Goal: Task Accomplishment & Management: Use online tool/utility

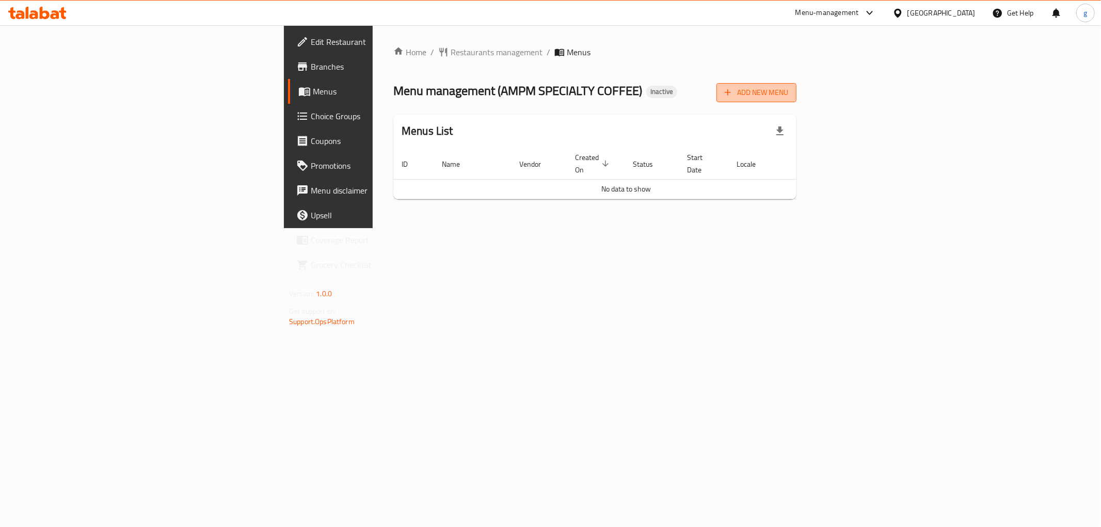
click at [796, 100] on button "Add New Menu" at bounding box center [756, 92] width 80 height 19
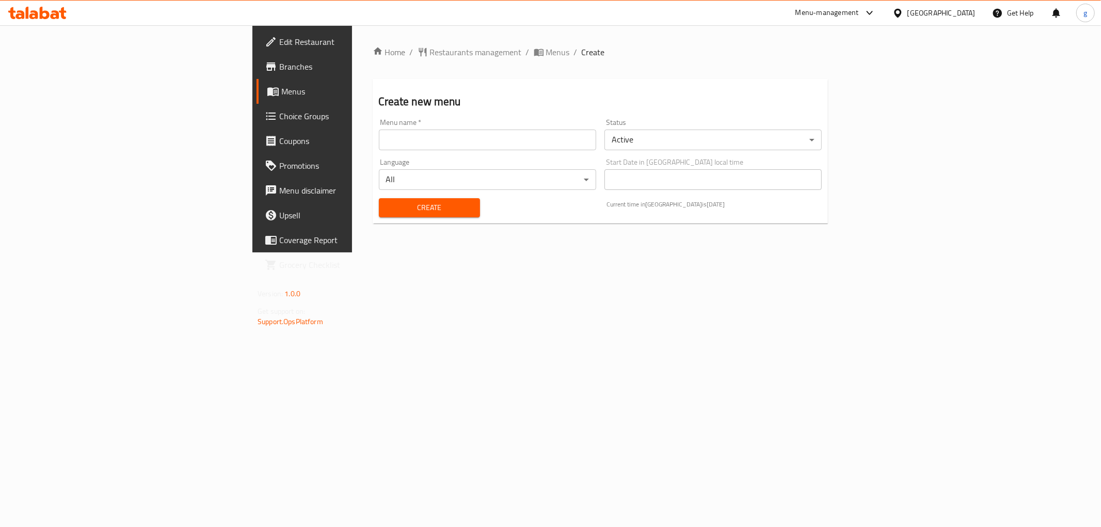
click at [379, 141] on input "text" at bounding box center [487, 140] width 217 height 21
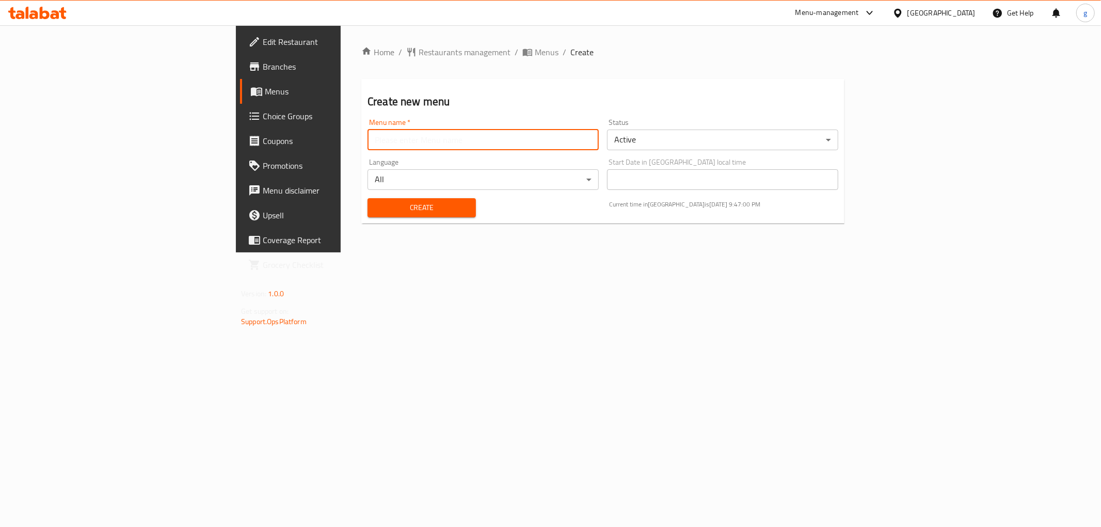
type input "["
type input "ل"
type input "[PERSON_NAME] 7/9"
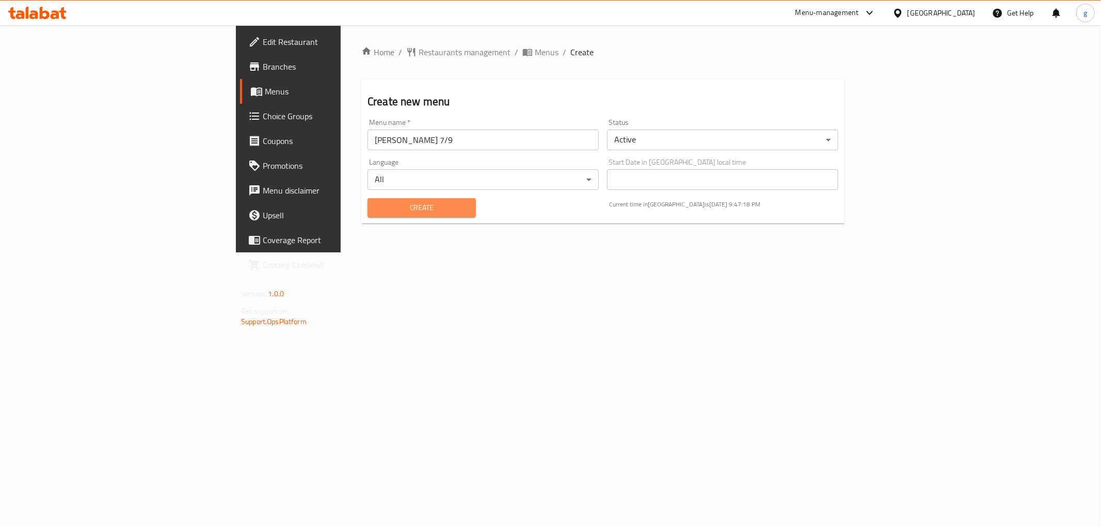
click at [376, 208] on span "Create" at bounding box center [422, 207] width 92 height 13
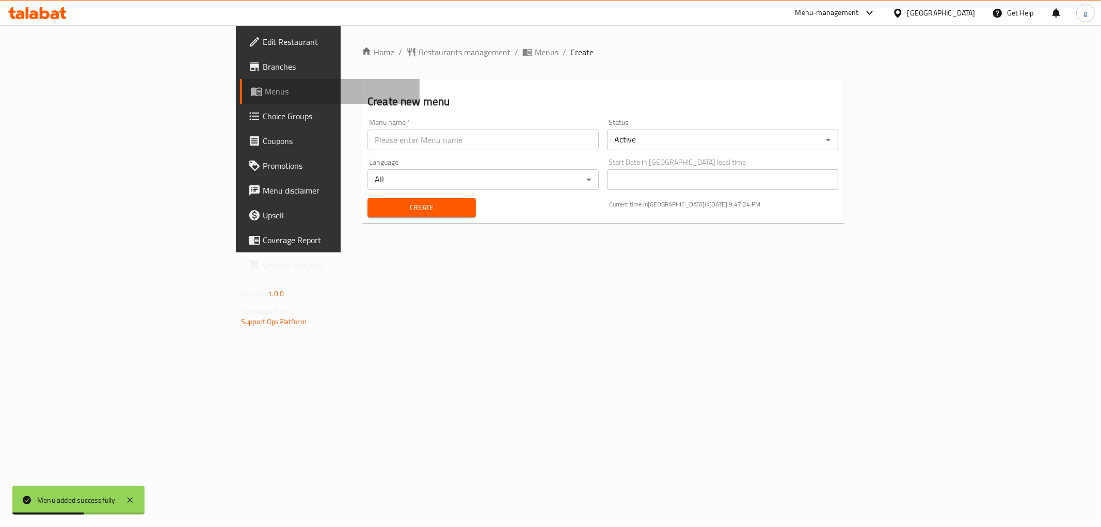
click at [265, 88] on span "Menus" at bounding box center [338, 91] width 147 height 12
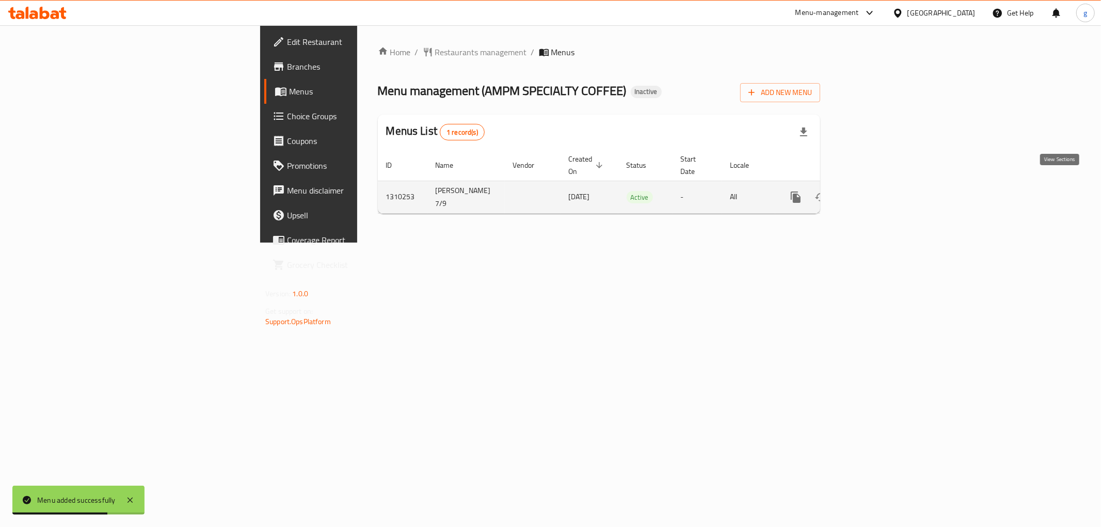
click at [876, 191] on icon "enhanced table" at bounding box center [870, 197] width 12 height 12
